Goal: Task Accomplishment & Management: Manage account settings

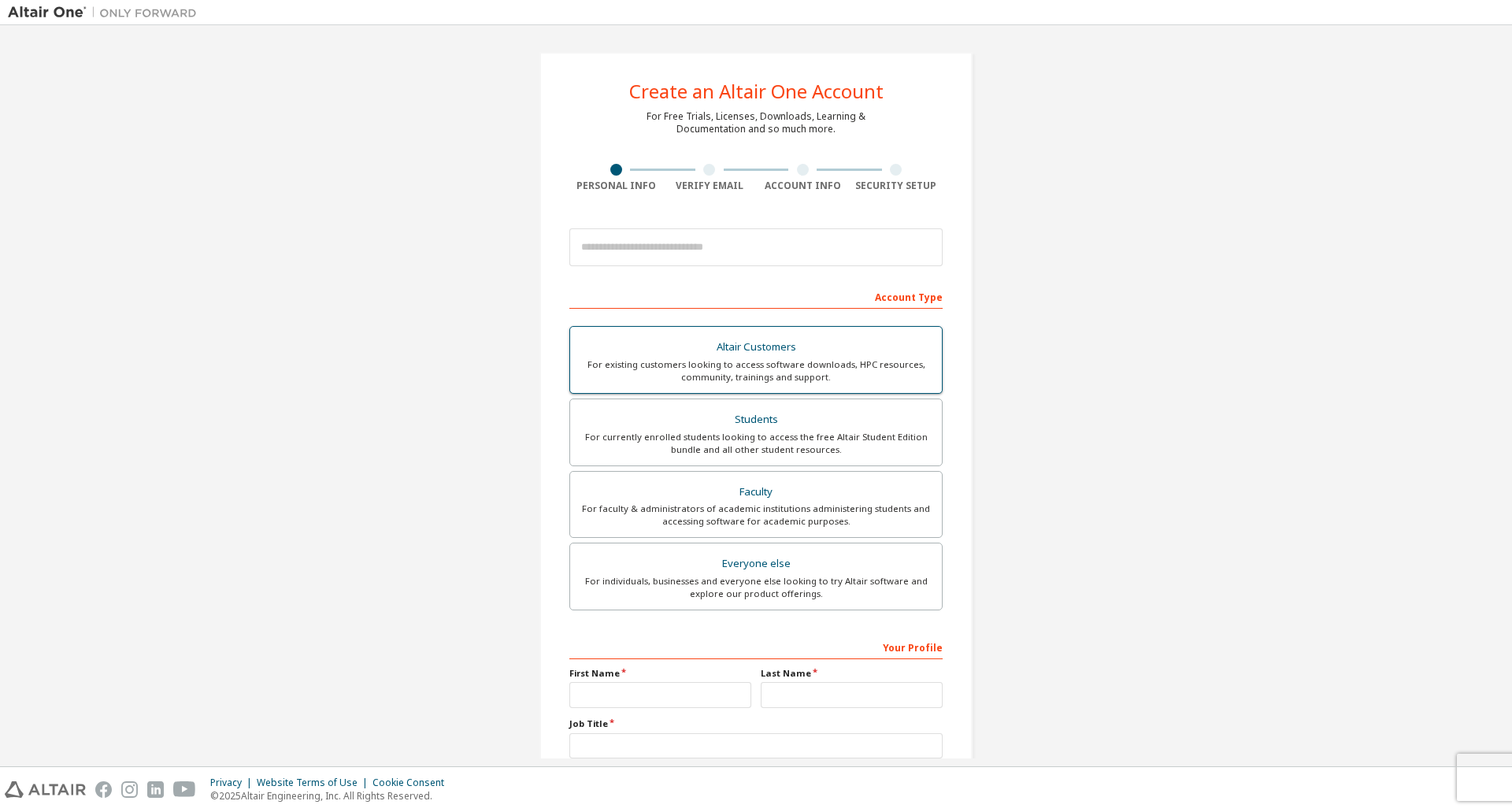
click at [830, 369] on div "For existing customers looking to access software downloads, HPC resources, com…" at bounding box center [756, 371] width 353 height 26
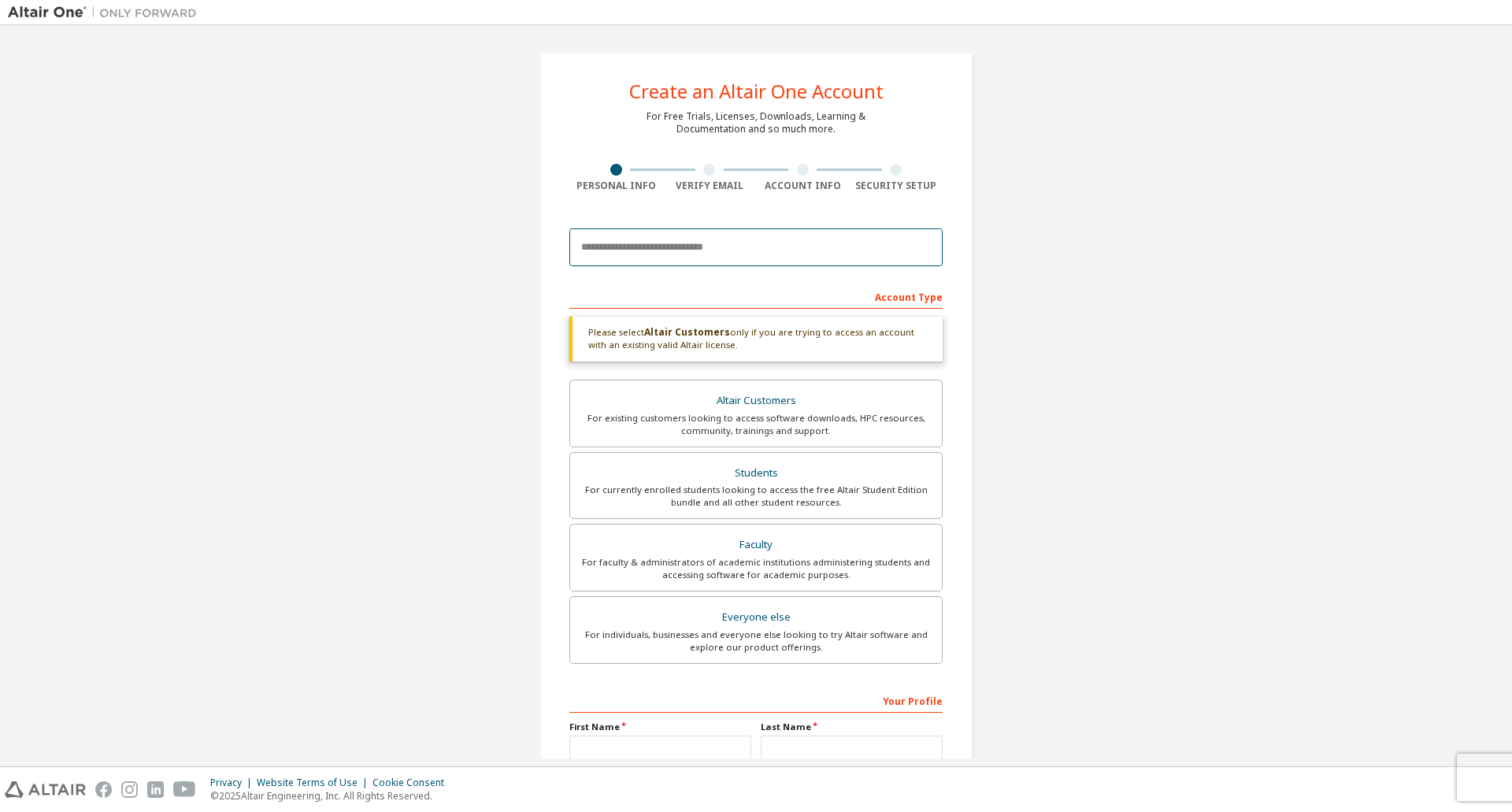
click at [687, 257] on input "email" at bounding box center [755, 247] width 373 height 38
click at [703, 242] on input "email" at bounding box center [755, 247] width 373 height 38
type input "*"
type input "**********"
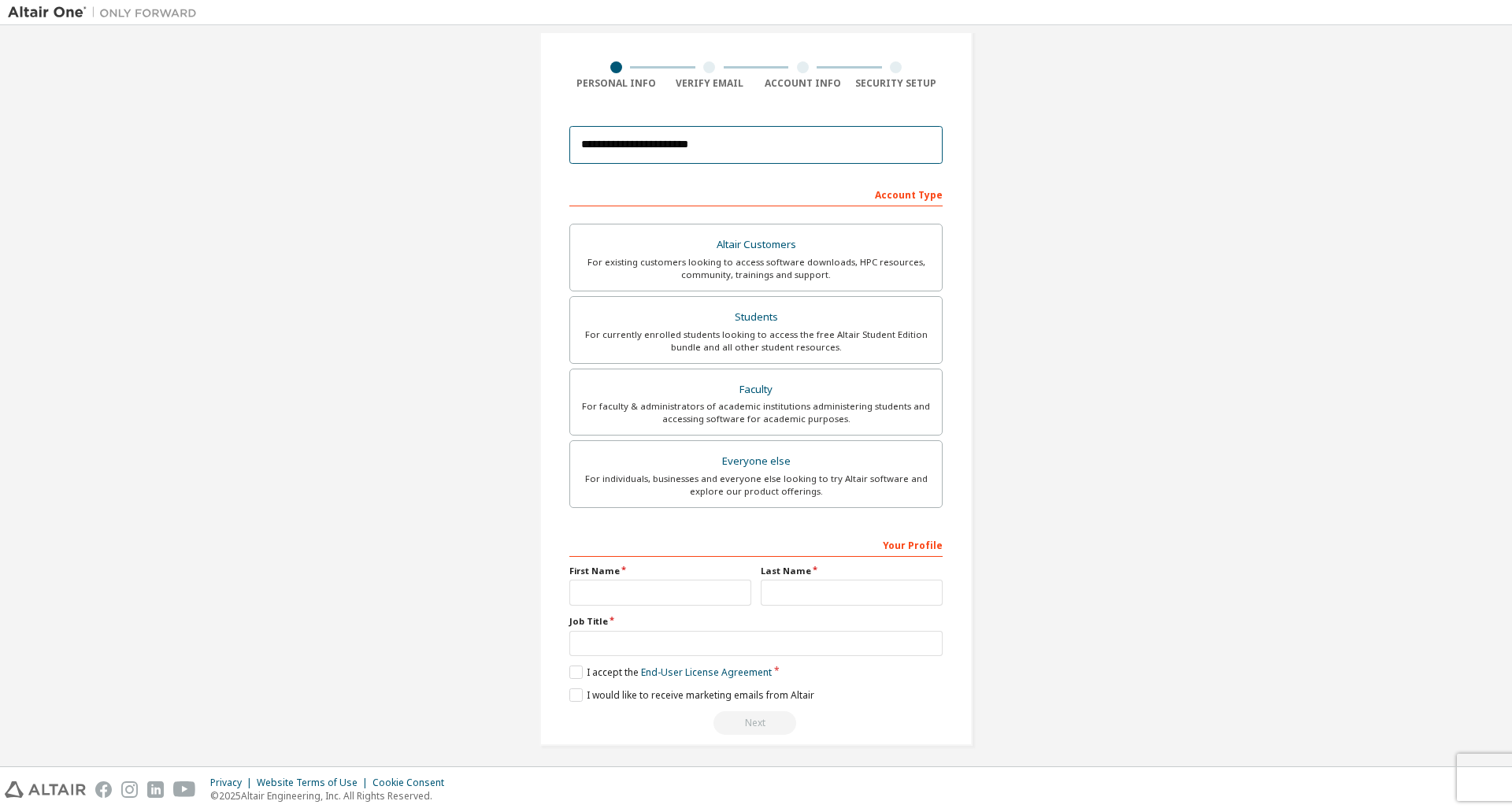
scroll to position [109, 0]
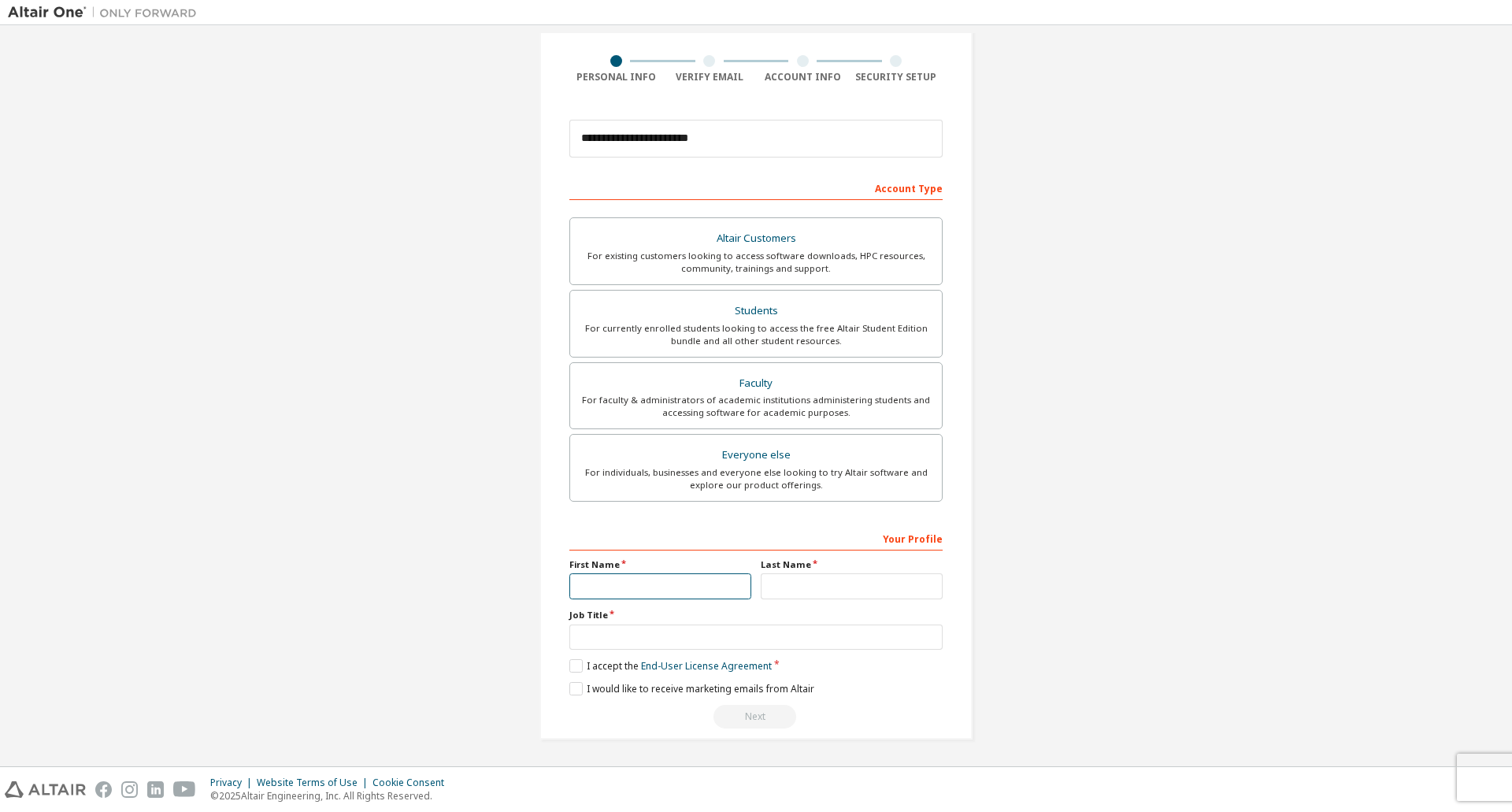
click at [698, 593] on input "text" at bounding box center [660, 586] width 182 height 26
type input "********"
type input "*****"
type input "***"
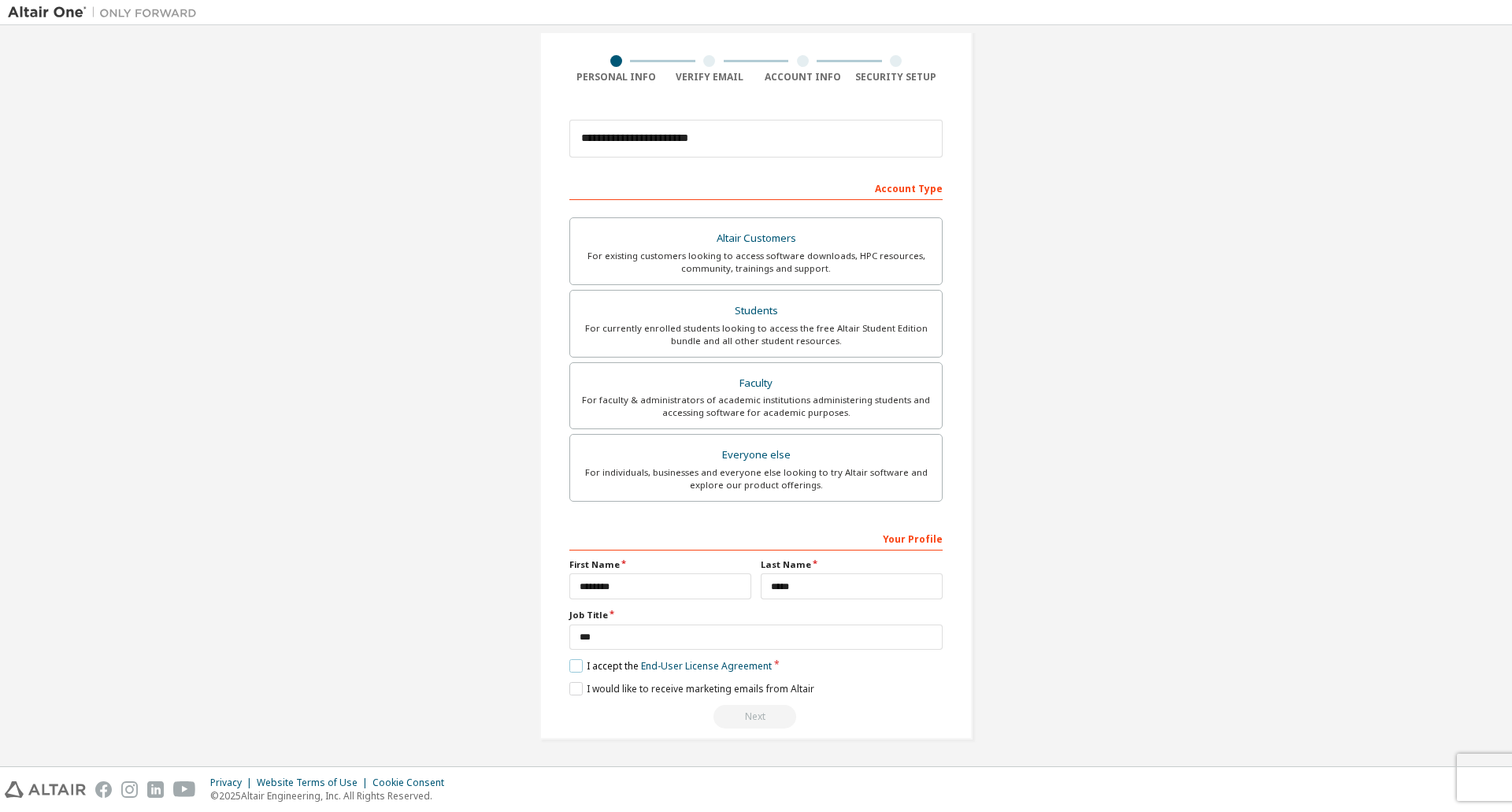
click at [570, 665] on label "I accept the End-User License Agreement" at bounding box center [670, 665] width 202 height 14
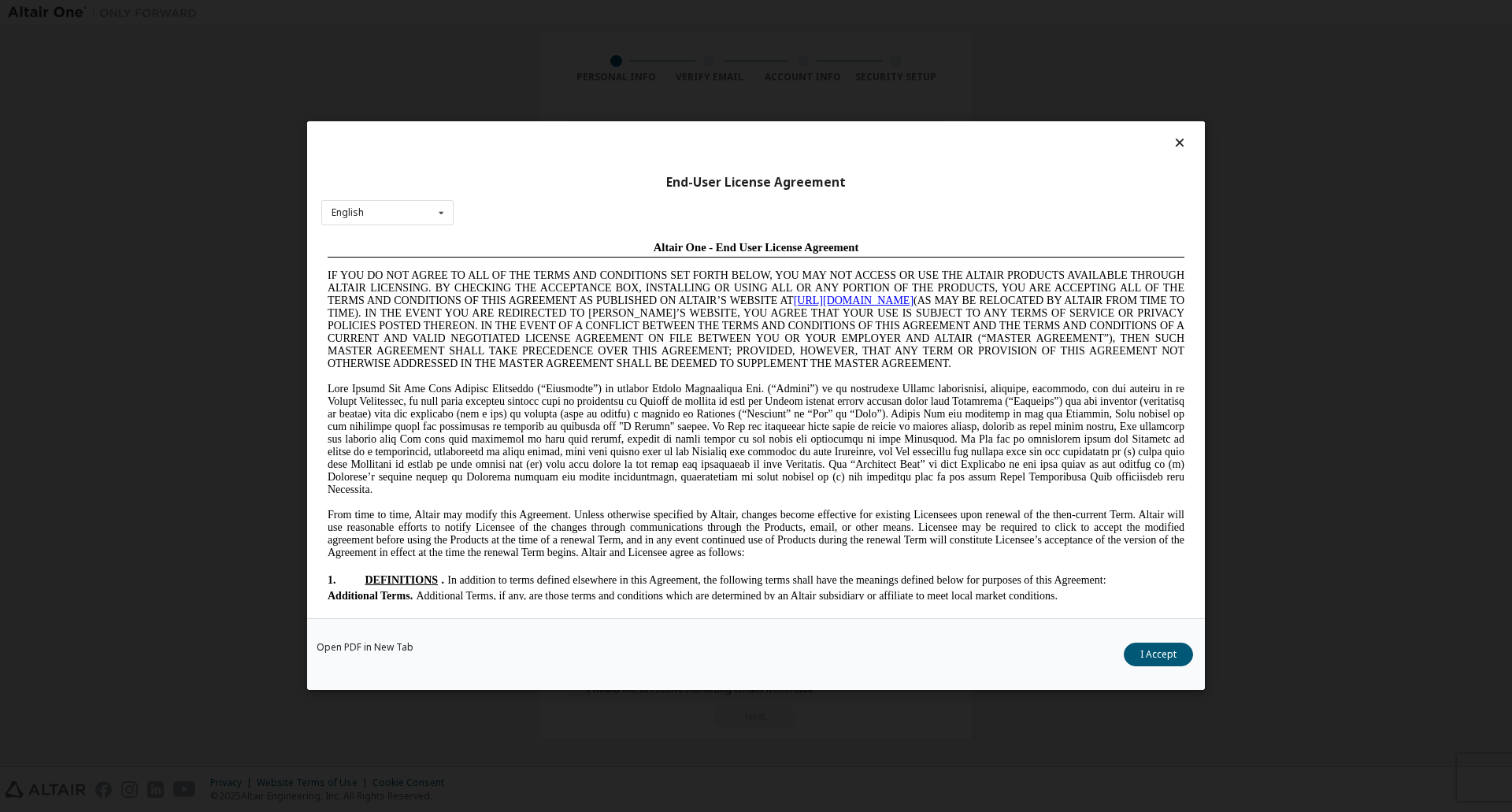
scroll to position [0, 0]
click at [1143, 650] on button "I Accept" at bounding box center [1158, 656] width 69 height 24
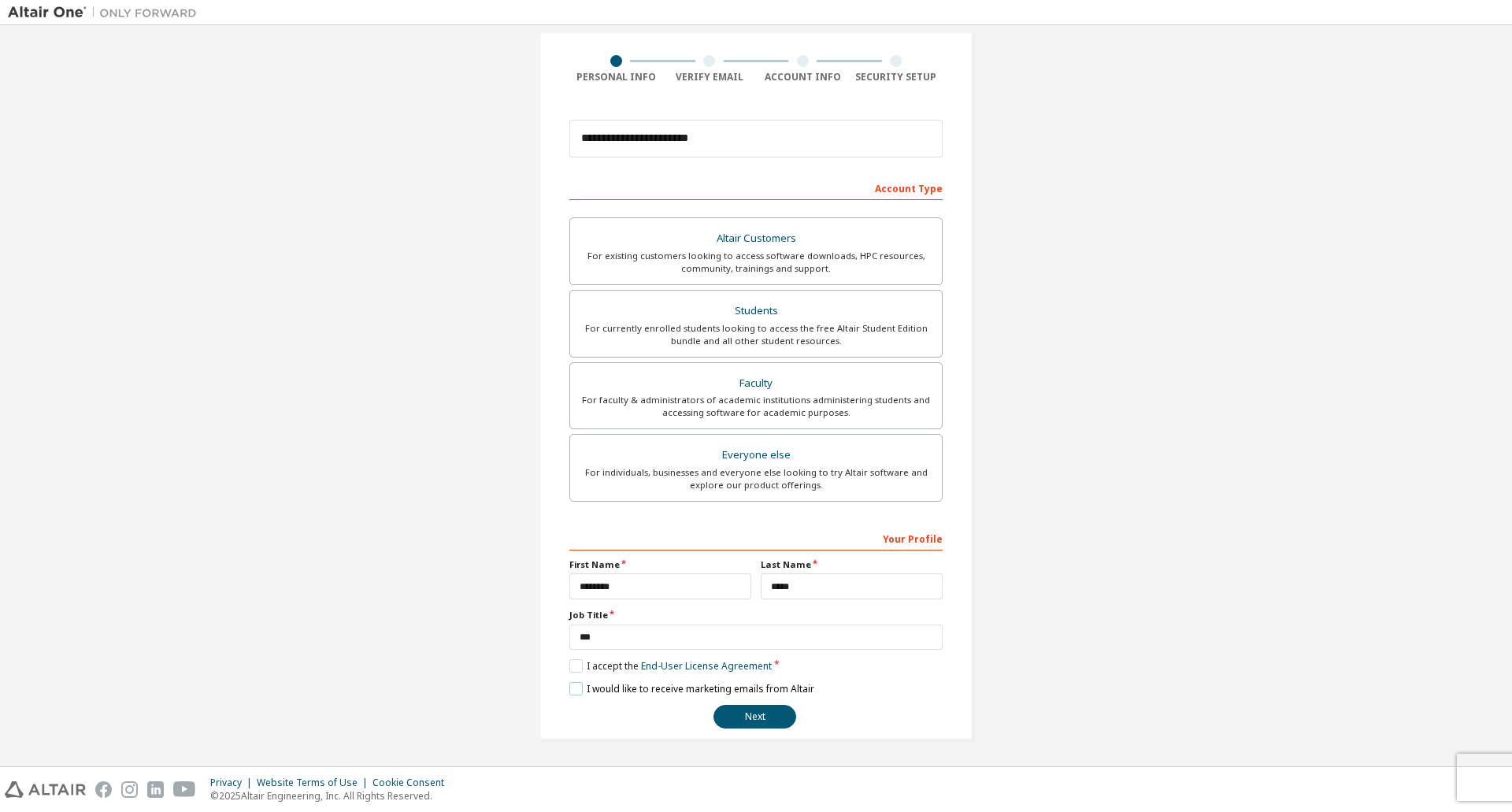
click at [572, 690] on label "I would like to receive marketing emails from Altair" at bounding box center [691, 688] width 245 height 14
click at [760, 719] on button "Next" at bounding box center [755, 717] width 83 height 24
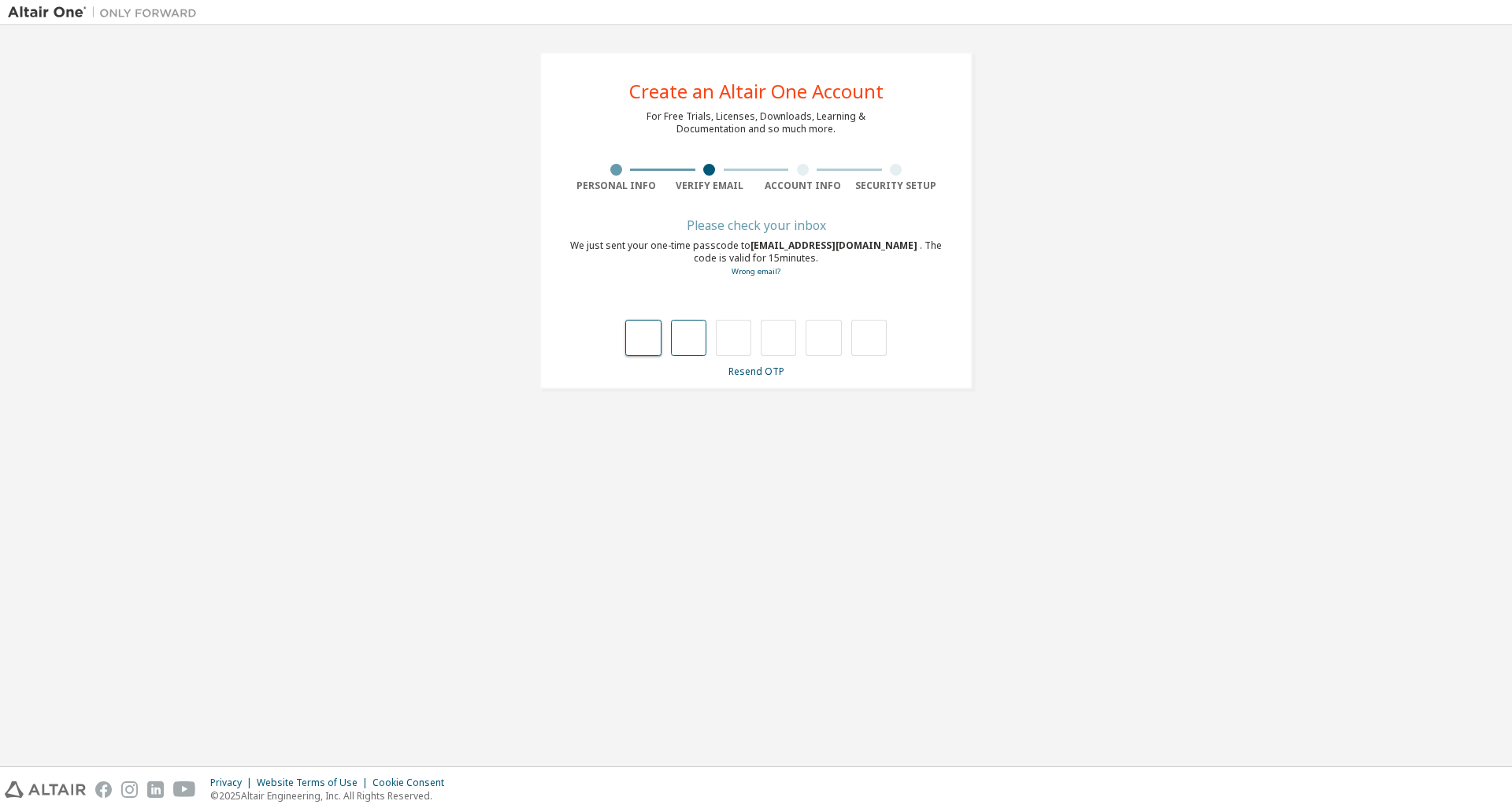
drag, startPoint x: 644, startPoint y: 346, endPoint x: 703, endPoint y: 349, distance: 59.1
click at [644, 346] on input "text" at bounding box center [643, 337] width 35 height 36
type input "*"
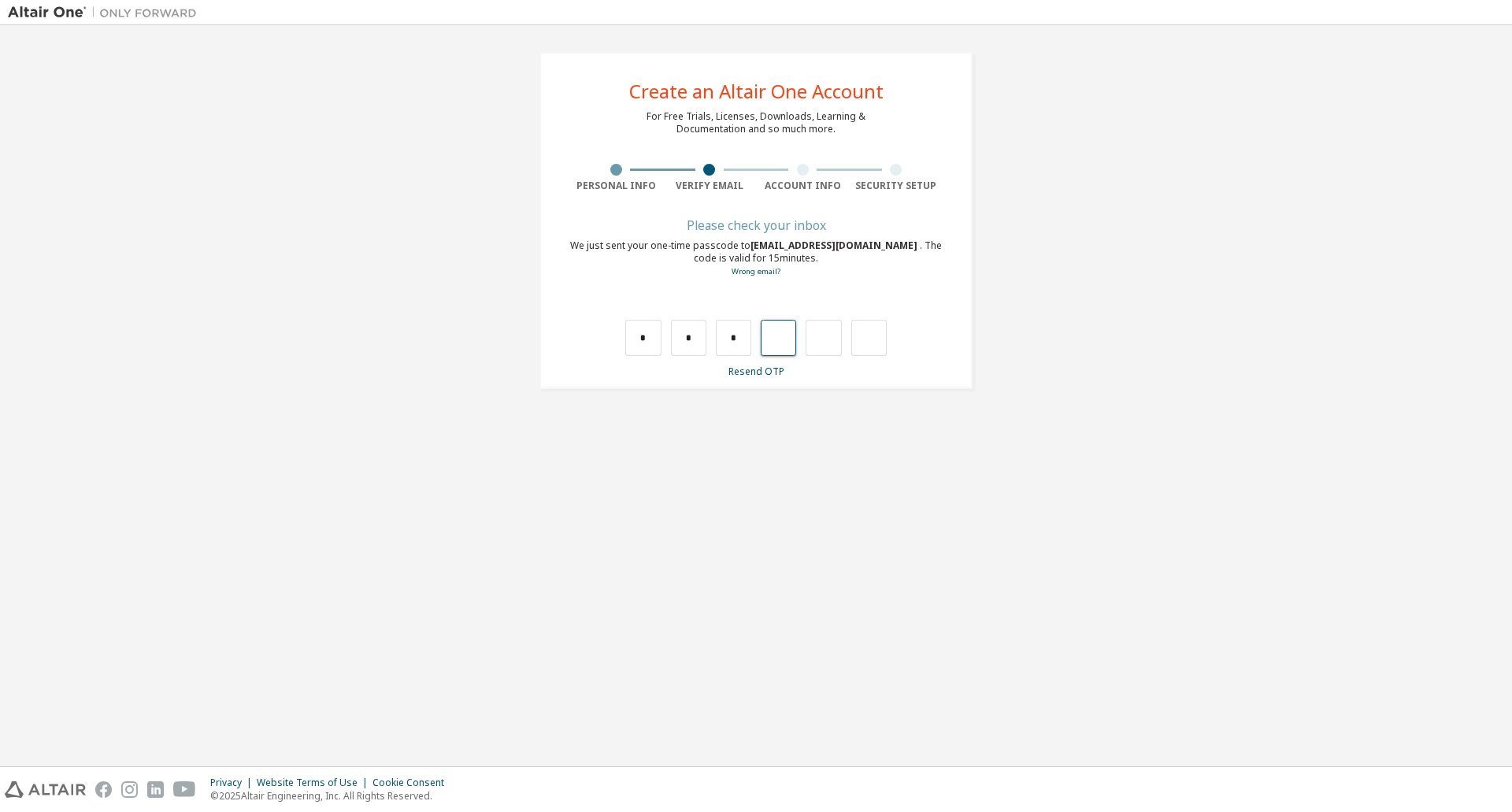
type input "*"
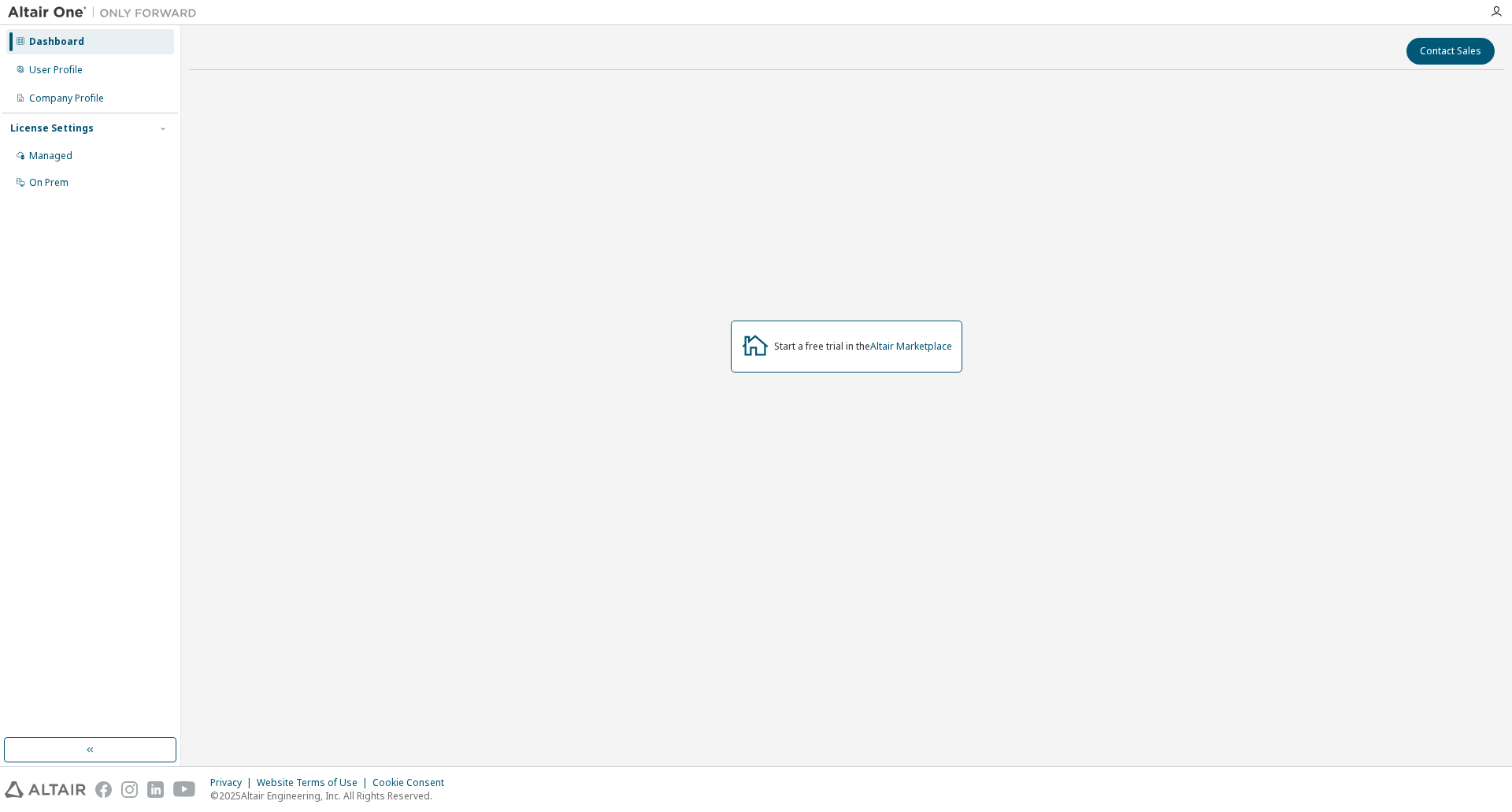
click at [62, 14] on img at bounding box center [106, 13] width 197 height 16
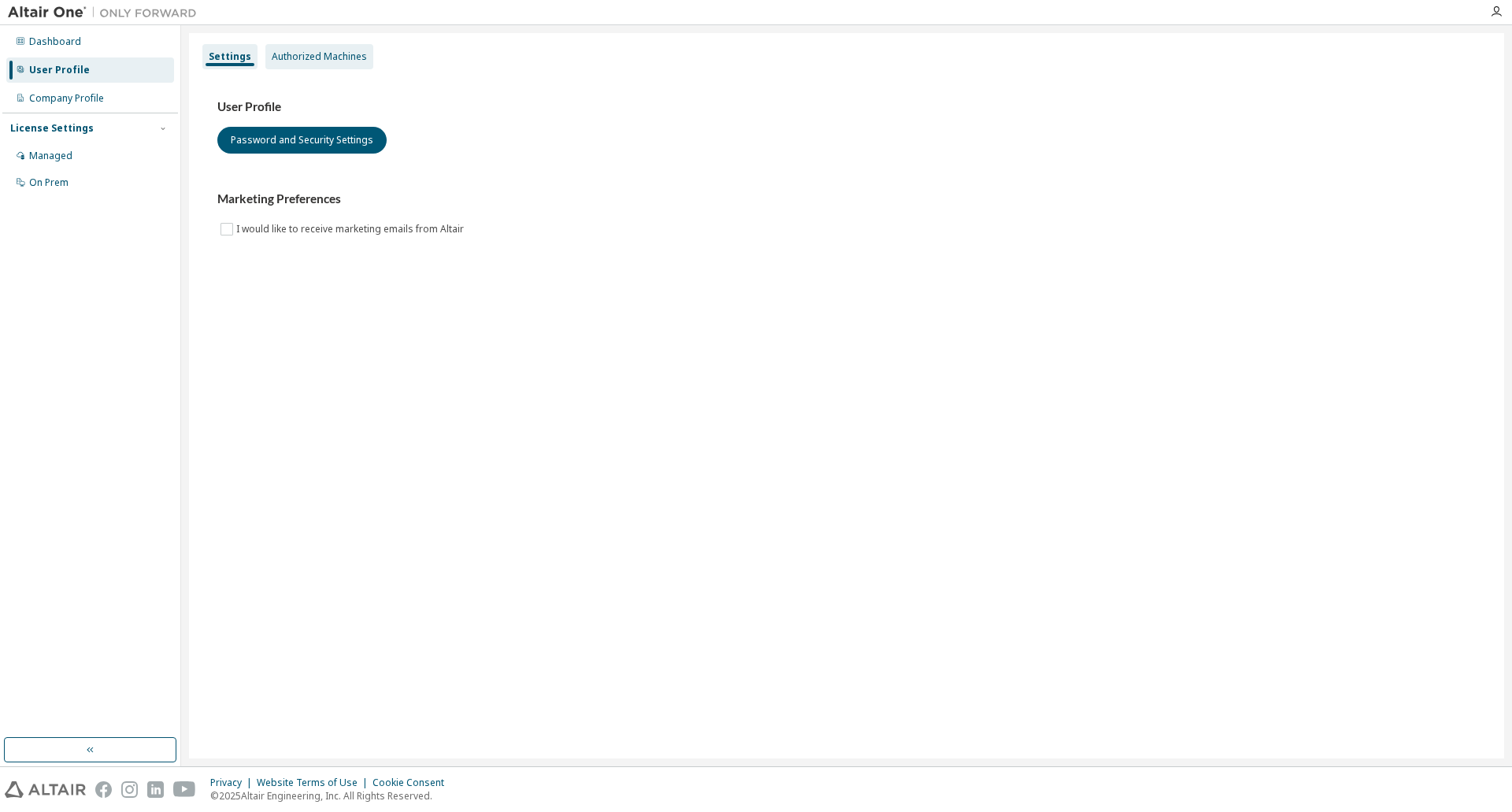
click at [313, 63] on div "Authorized Machines" at bounding box center [319, 57] width 108 height 26
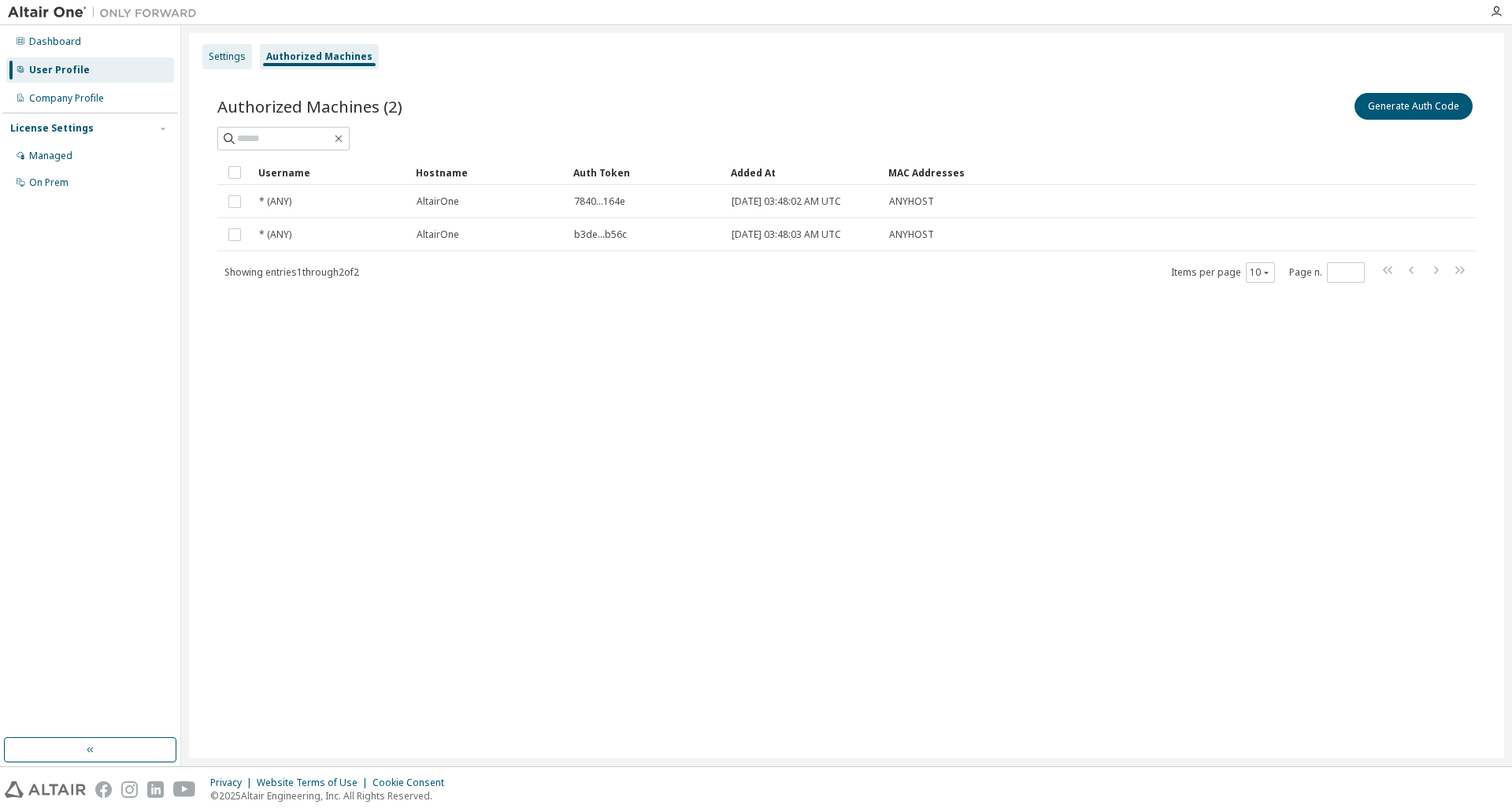
click at [230, 55] on div "Settings" at bounding box center [227, 57] width 37 height 13
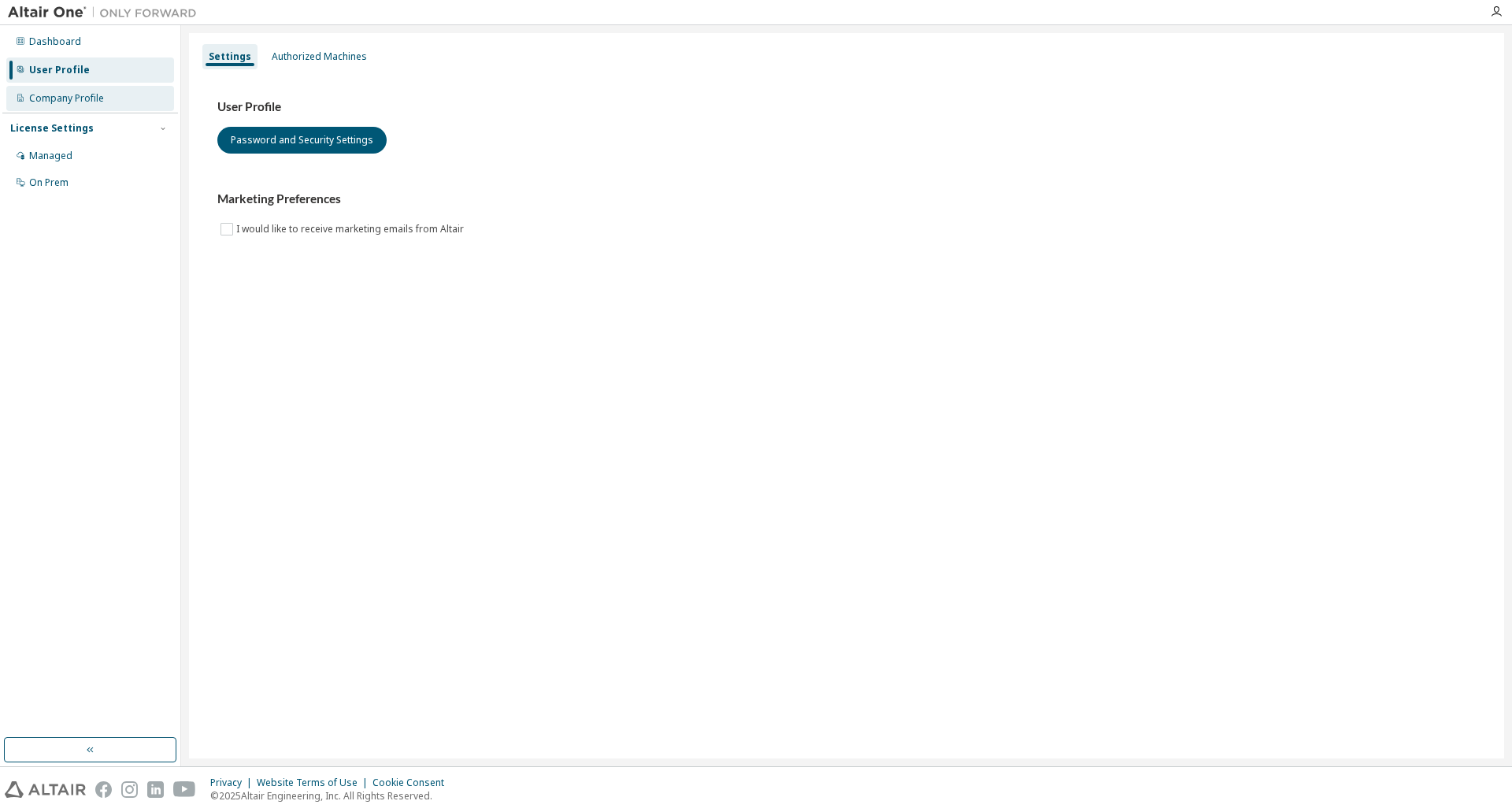
click at [72, 97] on div "Company Profile" at bounding box center [66, 98] width 75 height 13
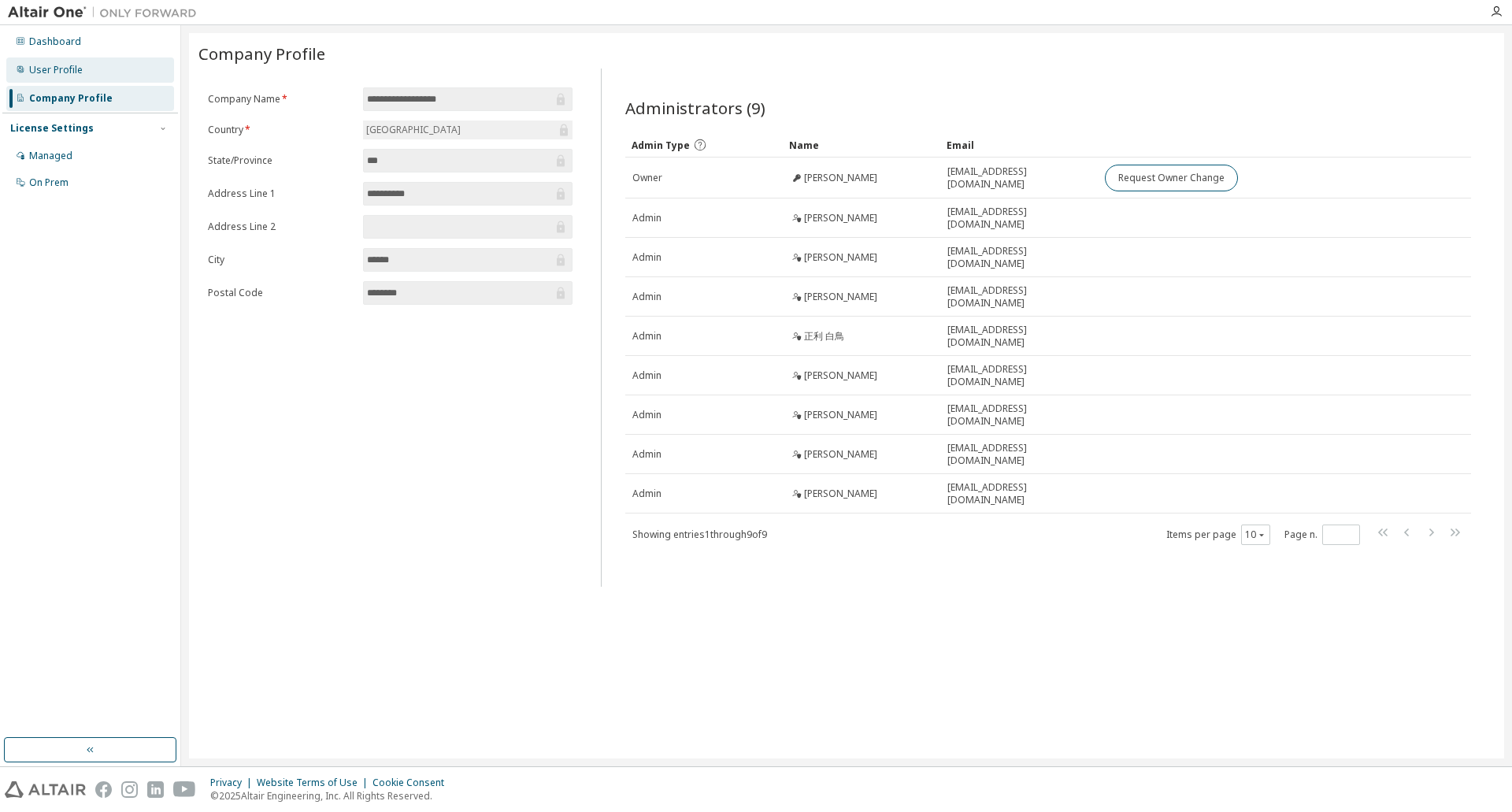
click at [73, 73] on div "User Profile" at bounding box center [55, 70] width 53 height 13
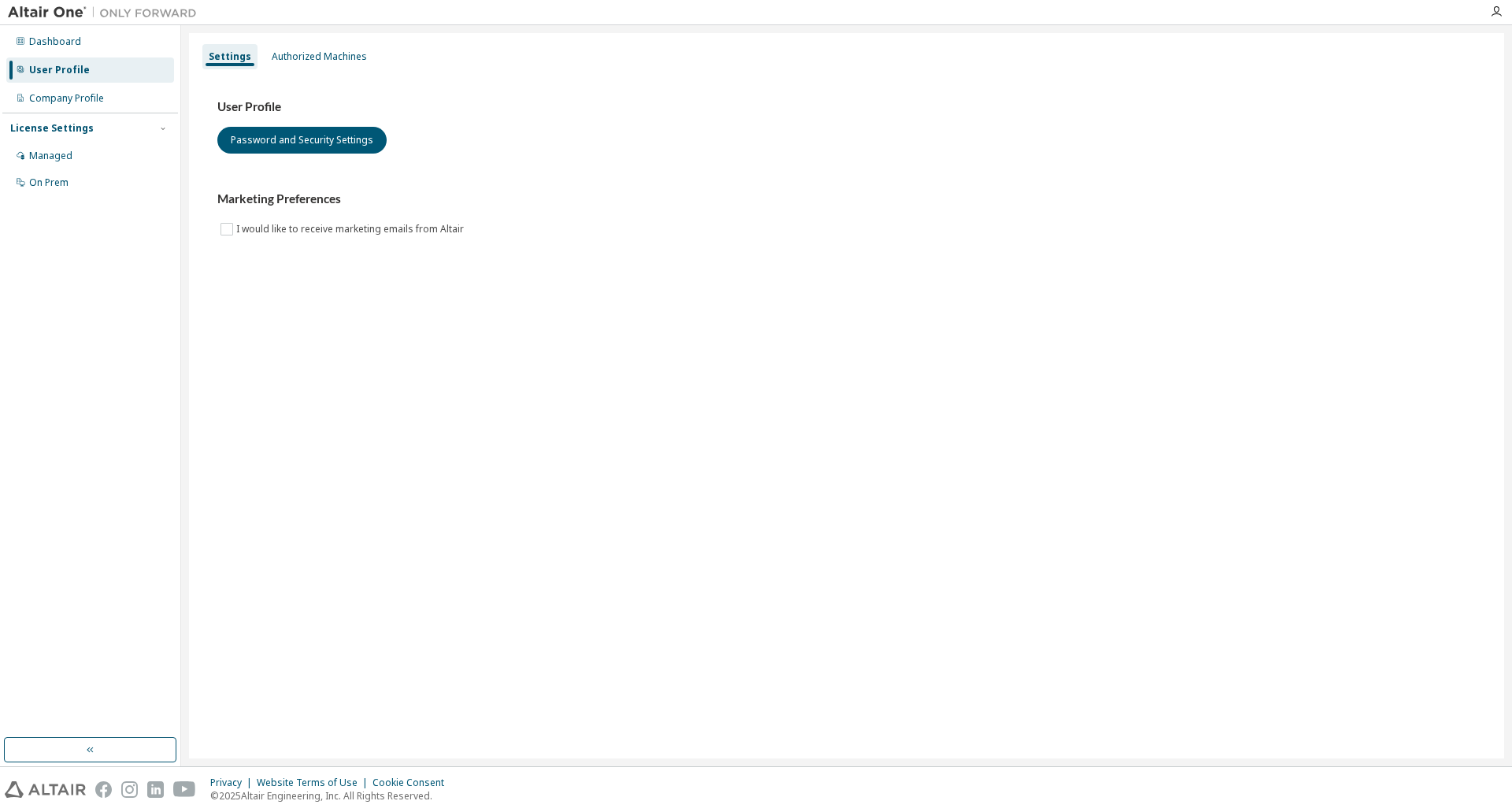
click at [540, 651] on div "Settings Authorized Machines User Profile Password and Security Settings Market…" at bounding box center [846, 395] width 1315 height 725
click at [283, 287] on div "Settings Authorized Machines User Profile Password and Security Settings Market…" at bounding box center [846, 395] width 1315 height 725
click at [69, 43] on div "Dashboard" at bounding box center [54, 42] width 52 height 13
